Goal: Understand process/instructions: Learn how to perform a task or action

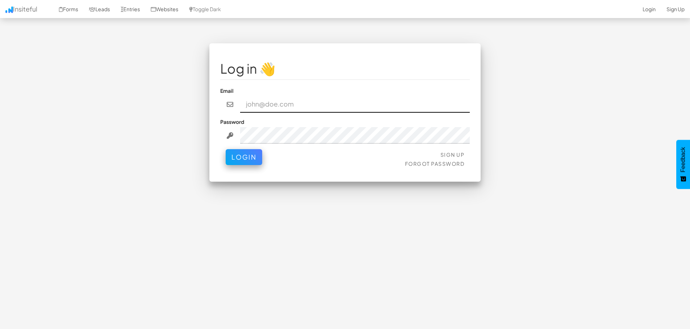
type input "pharris7@gmail.com"
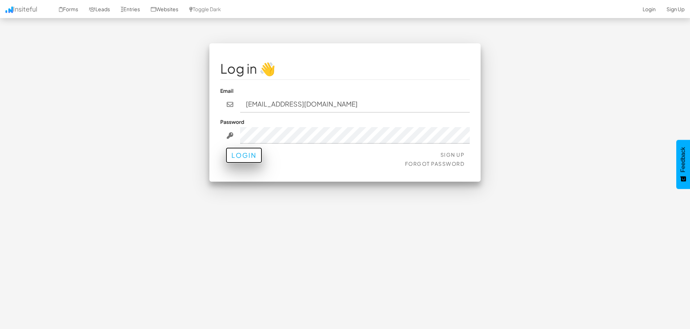
click at [249, 161] on button "Login" at bounding box center [244, 156] width 37 height 16
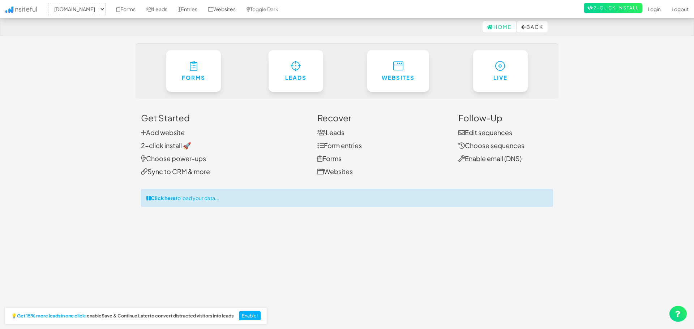
select select "2395"
click at [201, 200] on div "Click here to load your data..." at bounding box center [345, 198] width 412 height 18
click at [248, 196] on div "Loading – preparing your data (this may take a few seconds)..." at bounding box center [345, 198] width 412 height 18
click at [173, 11] on link "Leads" at bounding box center [157, 9] width 32 height 18
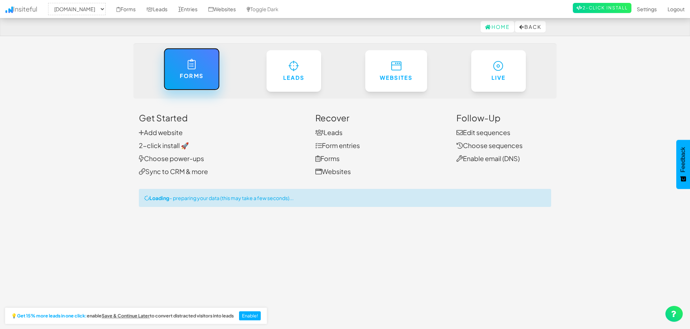
click at [213, 81] on link "Forms" at bounding box center [191, 69] width 56 height 42
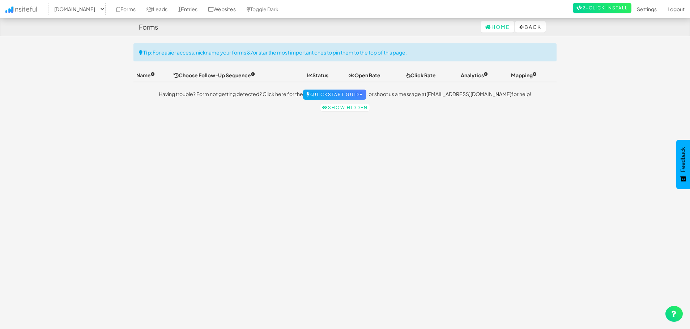
select select "2395"
click at [227, 123] on div "Toggle navigation Insiteful -- None -- peacefulpassing.ca Forms Leads Entries W…" at bounding box center [344, 183] width 423 height 280
click at [227, 90] on p "Having trouble? Form not getting detected? Click here for the Quickstart Guide …" at bounding box center [344, 95] width 423 height 10
click at [238, 102] on div "Toggle navigation Insiteful -- None -- peacefulpassing.ca Forms Leads Entries W…" at bounding box center [344, 79] width 423 height 72
click at [410, 96] on p "Having trouble? Form not getting detected? Click here for the Quickstart Guide …" at bounding box center [344, 95] width 423 height 10
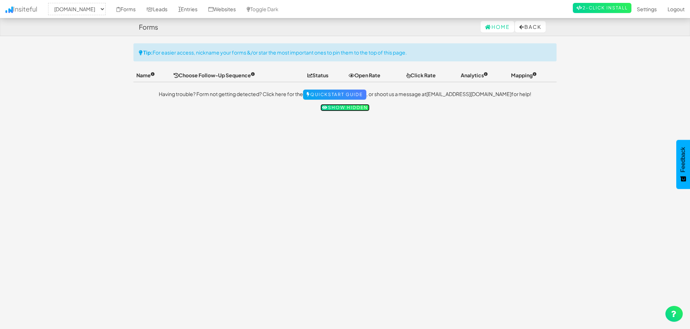
click at [352, 110] on link "Show hidden" at bounding box center [344, 107] width 49 height 7
click at [477, 76] on span "Analytics" at bounding box center [474, 75] width 27 height 7
click at [141, 12] on link "Forms" at bounding box center [126, 9] width 30 height 18
click at [22, 9] on link "Insiteful" at bounding box center [21, 9] width 43 height 18
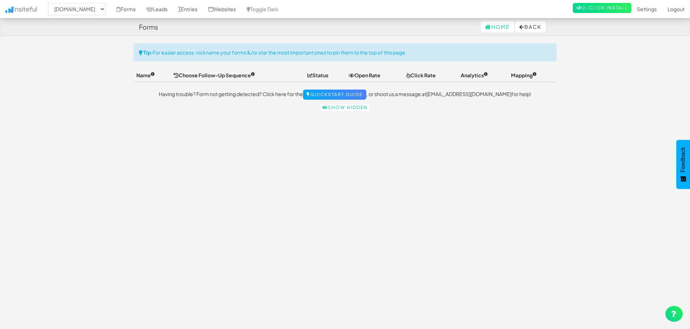
drag, startPoint x: 198, startPoint y: 199, endPoint x: 207, endPoint y: 191, distance: 12.5
click at [205, 193] on div "Toggle navigation Insiteful -- None -- peacefulpassing.ca Forms Leads Entries W…" at bounding box center [344, 183] width 423 height 280
click at [639, 13] on link "Settings" at bounding box center [646, 9] width 31 height 18
click at [529, 28] on button "Back" at bounding box center [530, 27] width 31 height 12
click at [492, 27] on link "Home" at bounding box center [497, 27] width 34 height 12
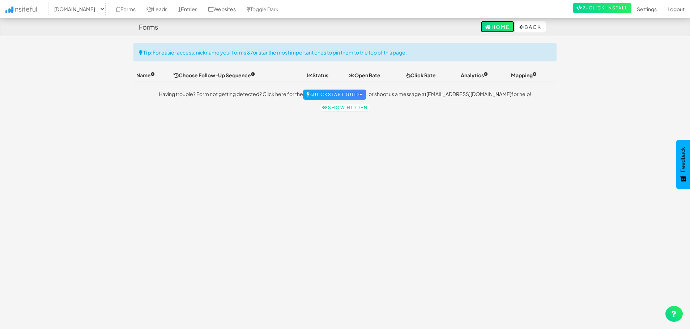
click at [492, 27] on link "Home" at bounding box center [497, 27] width 34 height 12
click at [27, 8] on link "Insiteful" at bounding box center [21, 9] width 43 height 18
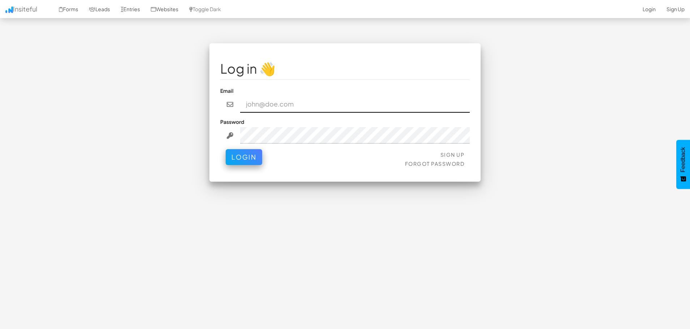
type input "[EMAIL_ADDRESS][DOMAIN_NAME]"
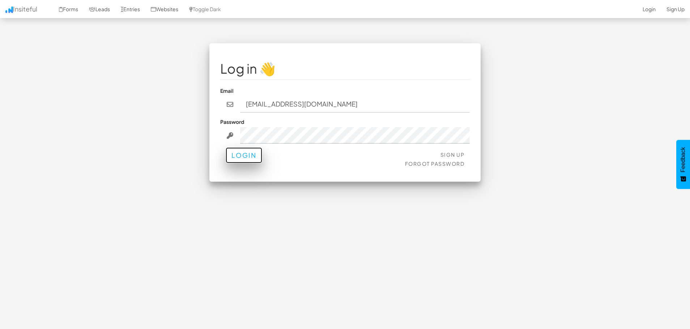
click at [248, 156] on button "Login" at bounding box center [244, 156] width 37 height 16
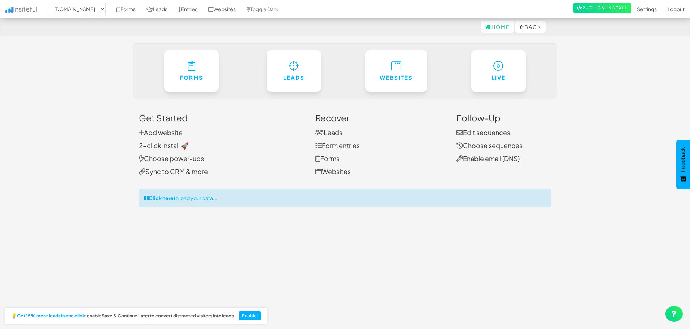
select select "2395"
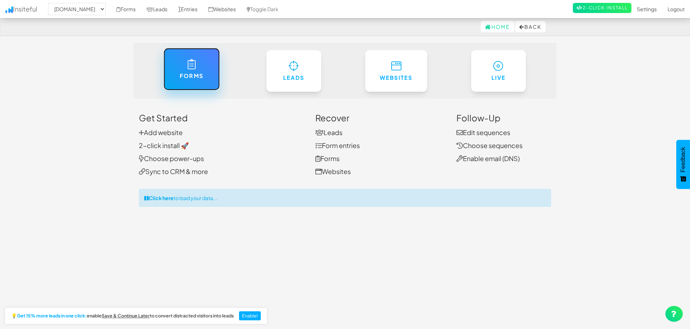
click at [188, 72] on link "Forms" at bounding box center [191, 69] width 56 height 42
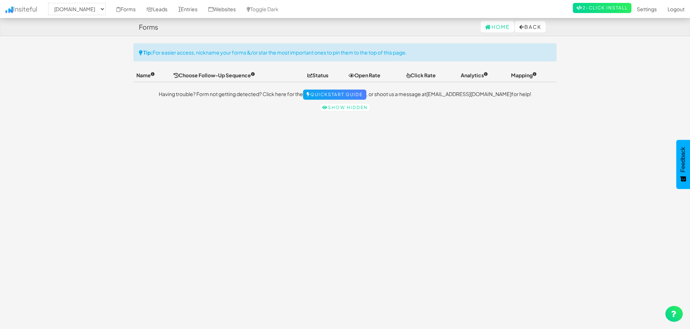
select select "2395"
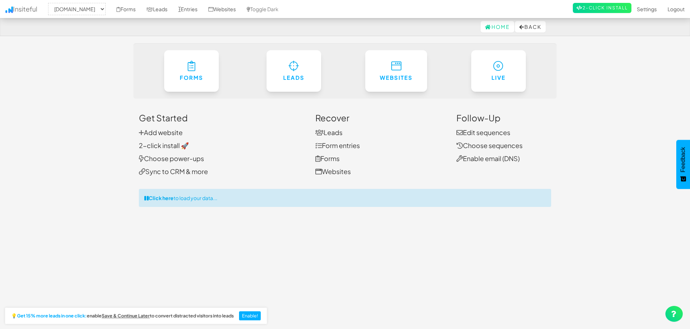
select select "2395"
click at [173, 146] on link "2-click install 🚀" at bounding box center [164, 145] width 50 height 8
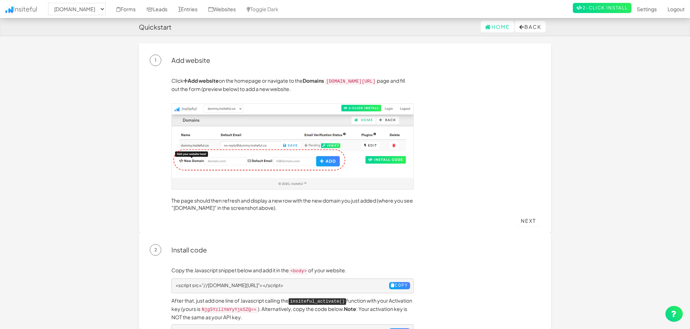
select select "2395"
drag, startPoint x: 202, startPoint y: 75, endPoint x: 263, endPoint y: 84, distance: 62.1
click at [261, 83] on div "Click Add website on the homepage or navigate to the Domains [DOMAIN_NAME][URL]…" at bounding box center [345, 144] width 390 height 156
click at [270, 85] on p "Click Add website on the homepage or navigate to the Domains [DOMAIN_NAME][URL]…" at bounding box center [292, 85] width 242 height 16
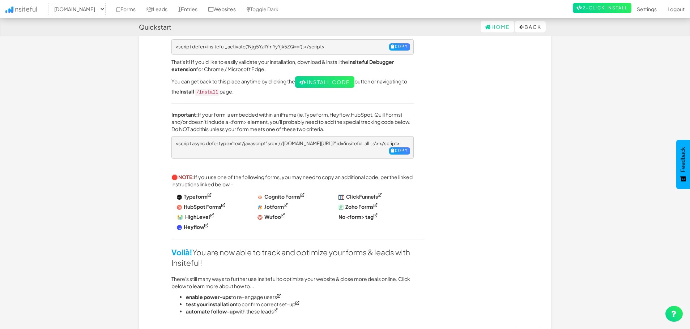
scroll to position [351, 0]
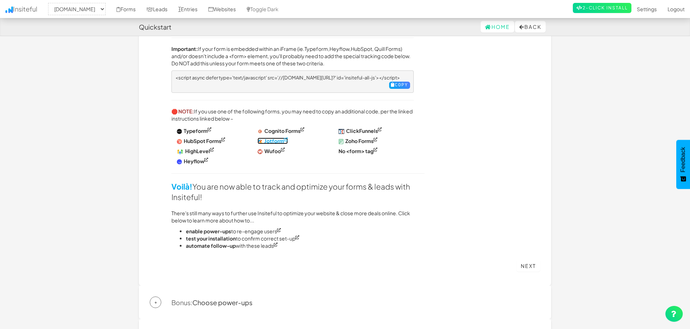
click at [277, 138] on strong "Jotform" at bounding box center [274, 141] width 20 height 7
